Goal: Task Accomplishment & Management: Manage account settings

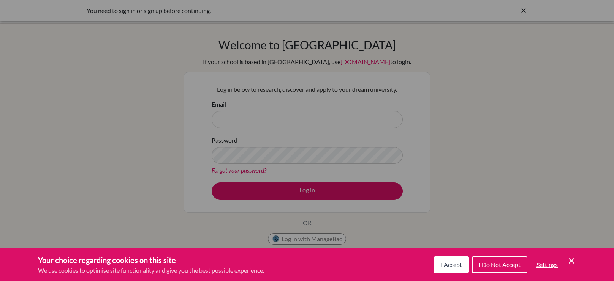
click at [452, 269] on button "I Accept" at bounding box center [451, 265] width 35 height 17
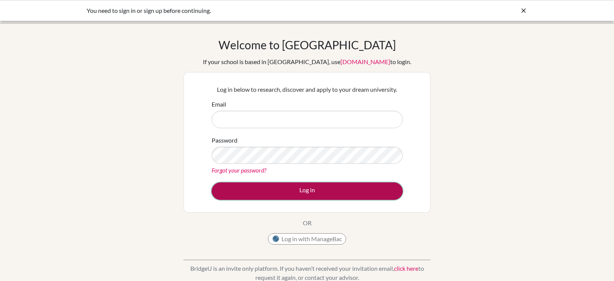
click at [330, 188] on button "Log in" at bounding box center [307, 191] width 191 height 17
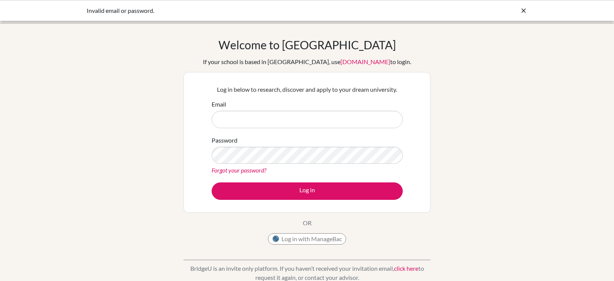
click at [322, 129] on form "Email Password Forgot your password? Log in" at bounding box center [307, 150] width 191 height 101
click at [324, 123] on input "Email" at bounding box center [307, 119] width 191 height 17
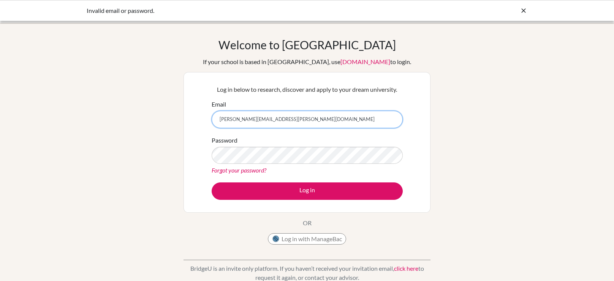
type input "[PERSON_NAME][EMAIL_ADDRESS][PERSON_NAME][DOMAIN_NAME]"
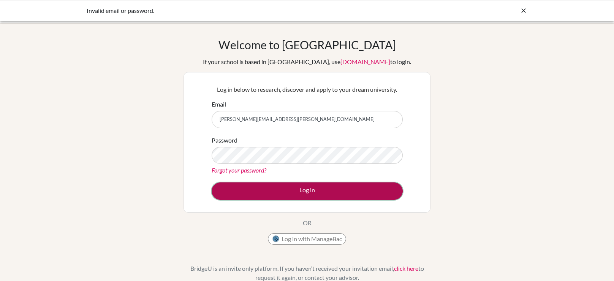
click at [348, 187] on button "Log in" at bounding box center [307, 191] width 191 height 17
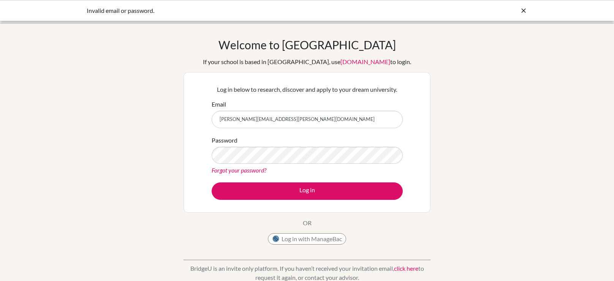
click at [320, 170] on div "Forgot your password?" at bounding box center [307, 170] width 191 height 9
click at [212, 183] on button "Log in" at bounding box center [307, 191] width 191 height 17
click at [307, 121] on input "[PERSON_NAME][EMAIL_ADDRESS][PERSON_NAME][DOMAIN_NAME]" at bounding box center [307, 119] width 191 height 17
click at [218, 117] on input "[PERSON_NAME][EMAIL_ADDRESS][PERSON_NAME][DOMAIN_NAME]" at bounding box center [307, 119] width 191 height 17
drag, startPoint x: 359, startPoint y: 117, endPoint x: 119, endPoint y: 106, distance: 240.2
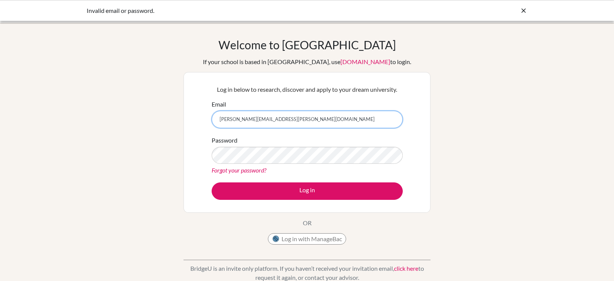
click at [119, 106] on div "Welcome to [GEOGRAPHIC_DATA] If your school is based in [GEOGRAPHIC_DATA], use …" at bounding box center [307, 162] width 614 height 248
paste input "[PERSON_NAME][EMAIL_ADDRESS][PERSON_NAME][DOMAIN_NAME]"
type input "[PERSON_NAME][EMAIL_ADDRESS][PERSON_NAME][DOMAIN_NAME]"
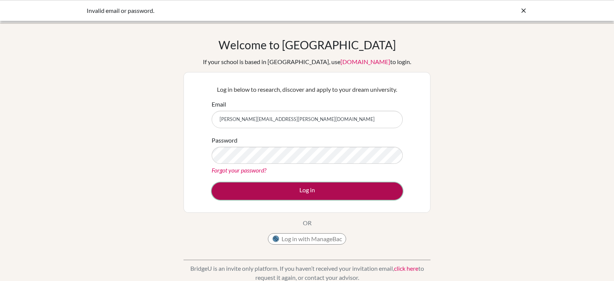
click at [322, 190] on button "Log in" at bounding box center [307, 191] width 191 height 17
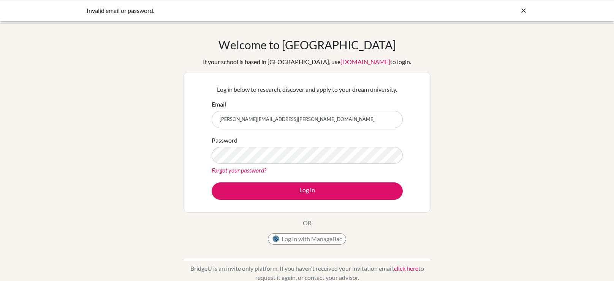
click at [249, 173] on link "Forgot your password?" at bounding box center [239, 170] width 55 height 7
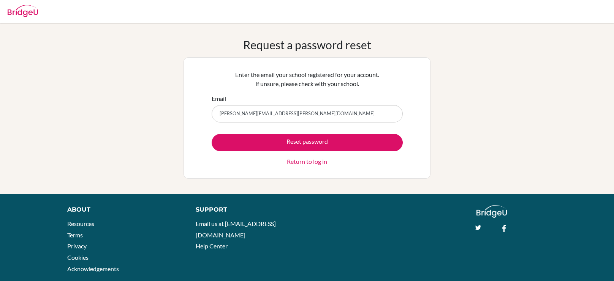
type input "[PERSON_NAME][EMAIL_ADDRESS][PERSON_NAME][DOMAIN_NAME]"
click at [212, 134] on button "Reset password" at bounding box center [307, 142] width 191 height 17
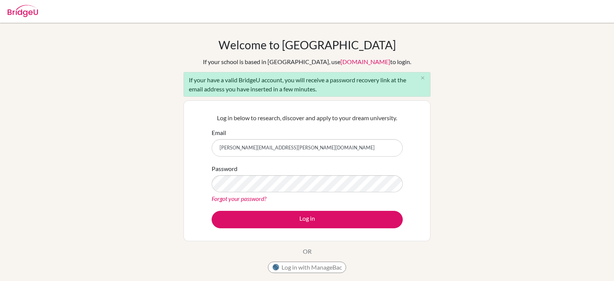
type input "[PERSON_NAME][EMAIL_ADDRESS][PERSON_NAME][DOMAIN_NAME]"
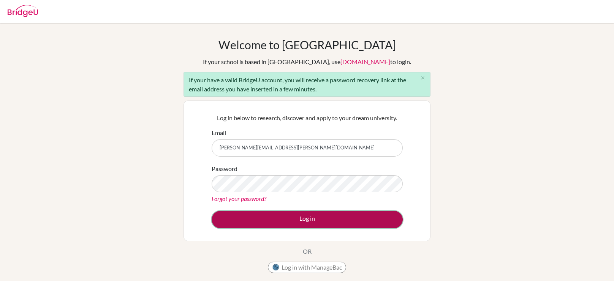
click at [276, 216] on button "Log in" at bounding box center [307, 219] width 191 height 17
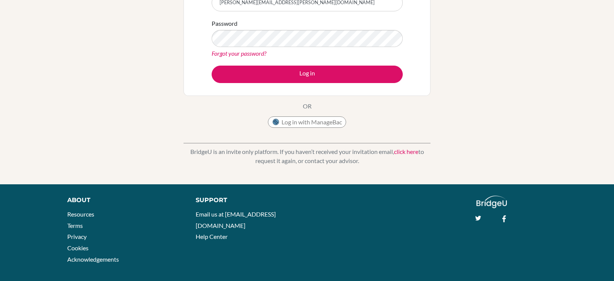
scroll to position [123, 0]
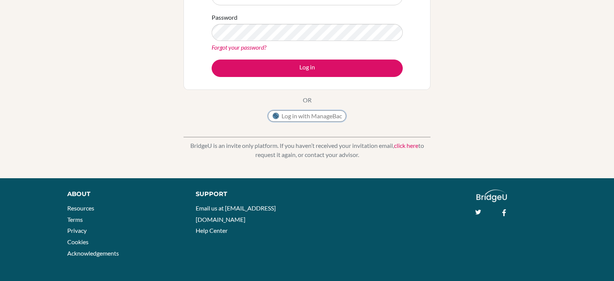
click at [330, 116] on button "Log in with ManageBac" at bounding box center [307, 116] width 78 height 11
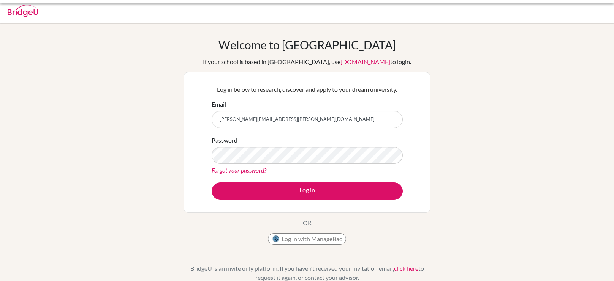
scroll to position [111, 0]
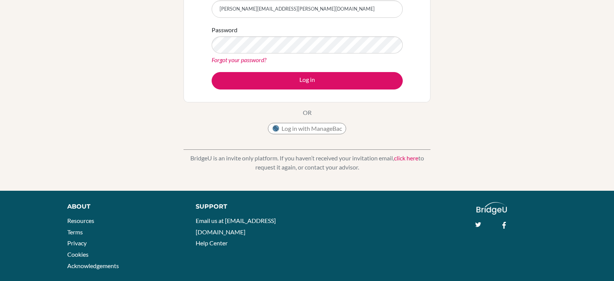
click at [264, 60] on link "Forgot your password?" at bounding box center [239, 59] width 55 height 7
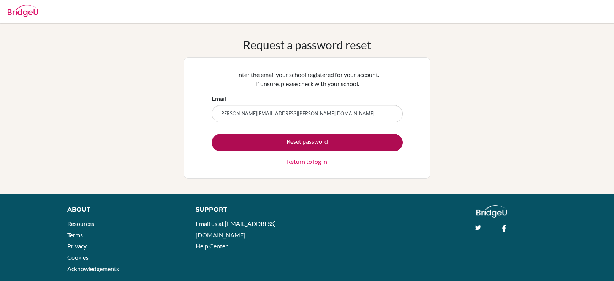
type input "hassan.abdalla@summitschool.ae"
click at [314, 142] on button "Reset password" at bounding box center [307, 142] width 191 height 17
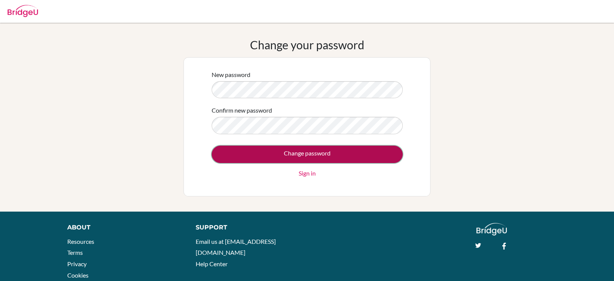
click at [314, 156] on input "Change password" at bounding box center [307, 154] width 191 height 17
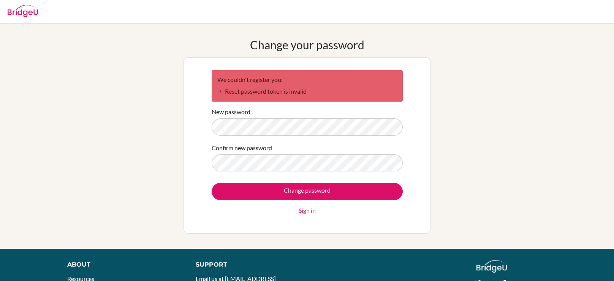
click at [300, 213] on link "Sign in" at bounding box center [307, 210] width 17 height 9
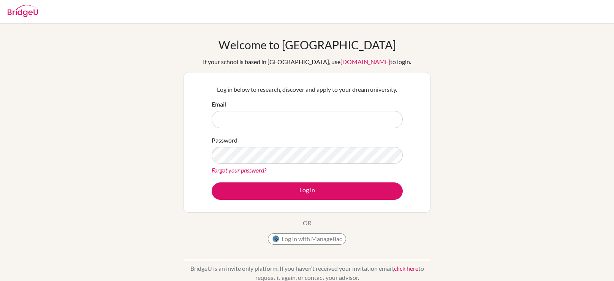
click at [253, 169] on link "Forgot your password?" at bounding box center [239, 170] width 55 height 7
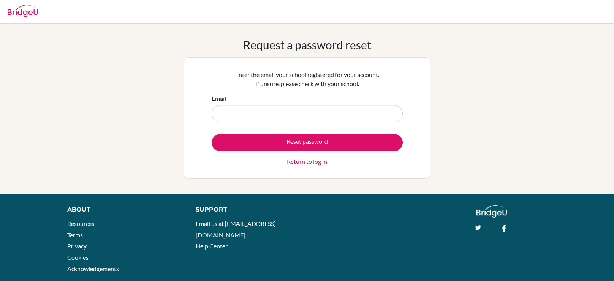
click at [253, 169] on div "Enter the email your school registered for your account. If unsure, please chec…" at bounding box center [307, 118] width 201 height 106
click at [347, 114] on input "Email" at bounding box center [307, 113] width 191 height 17
click at [317, 160] on link "Return to log in" at bounding box center [307, 161] width 40 height 9
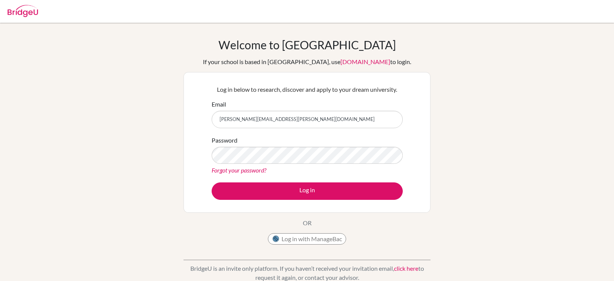
type input "[PERSON_NAME][EMAIL_ADDRESS][PERSON_NAME][DOMAIN_NAME]"
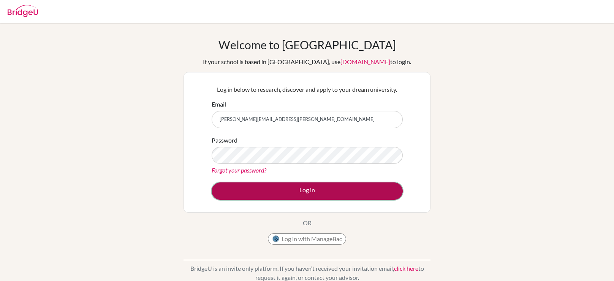
click at [346, 198] on button "Log in" at bounding box center [307, 191] width 191 height 17
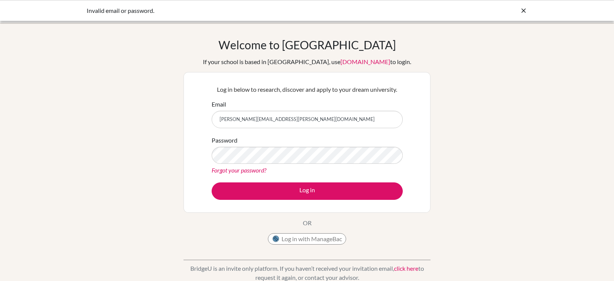
click at [258, 171] on link "Forgot your password?" at bounding box center [239, 170] width 55 height 7
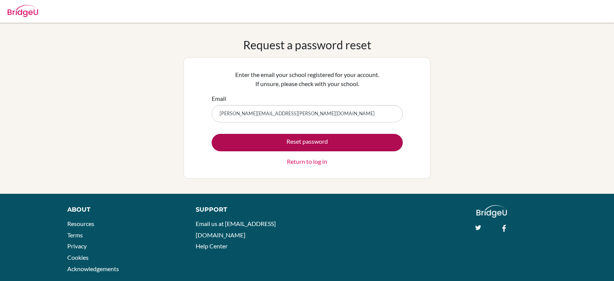
type input "[PERSON_NAME][EMAIL_ADDRESS][PERSON_NAME][DOMAIN_NAME]"
click at [357, 138] on button "Reset password" at bounding box center [307, 142] width 191 height 17
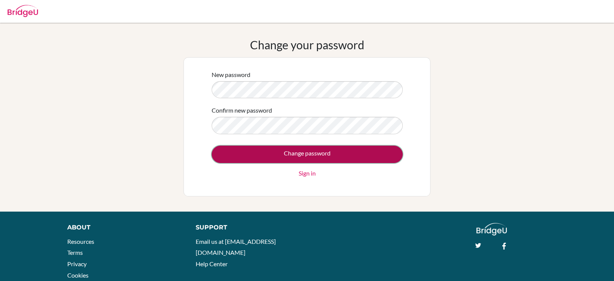
click at [335, 151] on input "Change password" at bounding box center [307, 154] width 191 height 17
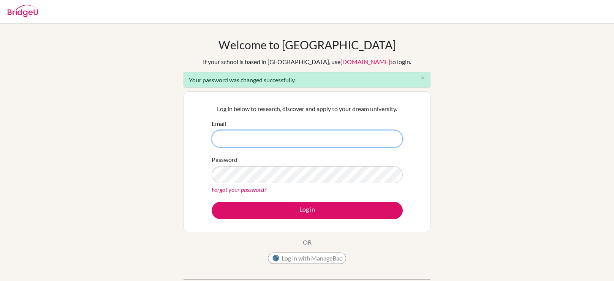
type input "[PERSON_NAME][EMAIL_ADDRESS][PERSON_NAME][DOMAIN_NAME]"
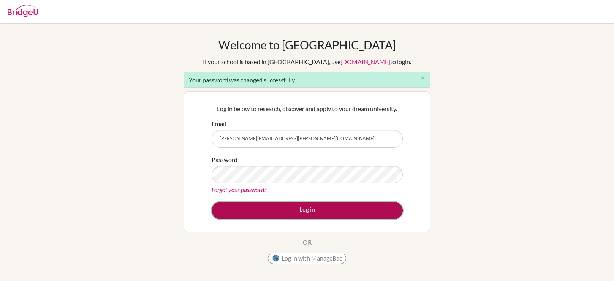
click at [369, 211] on button "Log in" at bounding box center [307, 210] width 191 height 17
